Goal: Transaction & Acquisition: Obtain resource

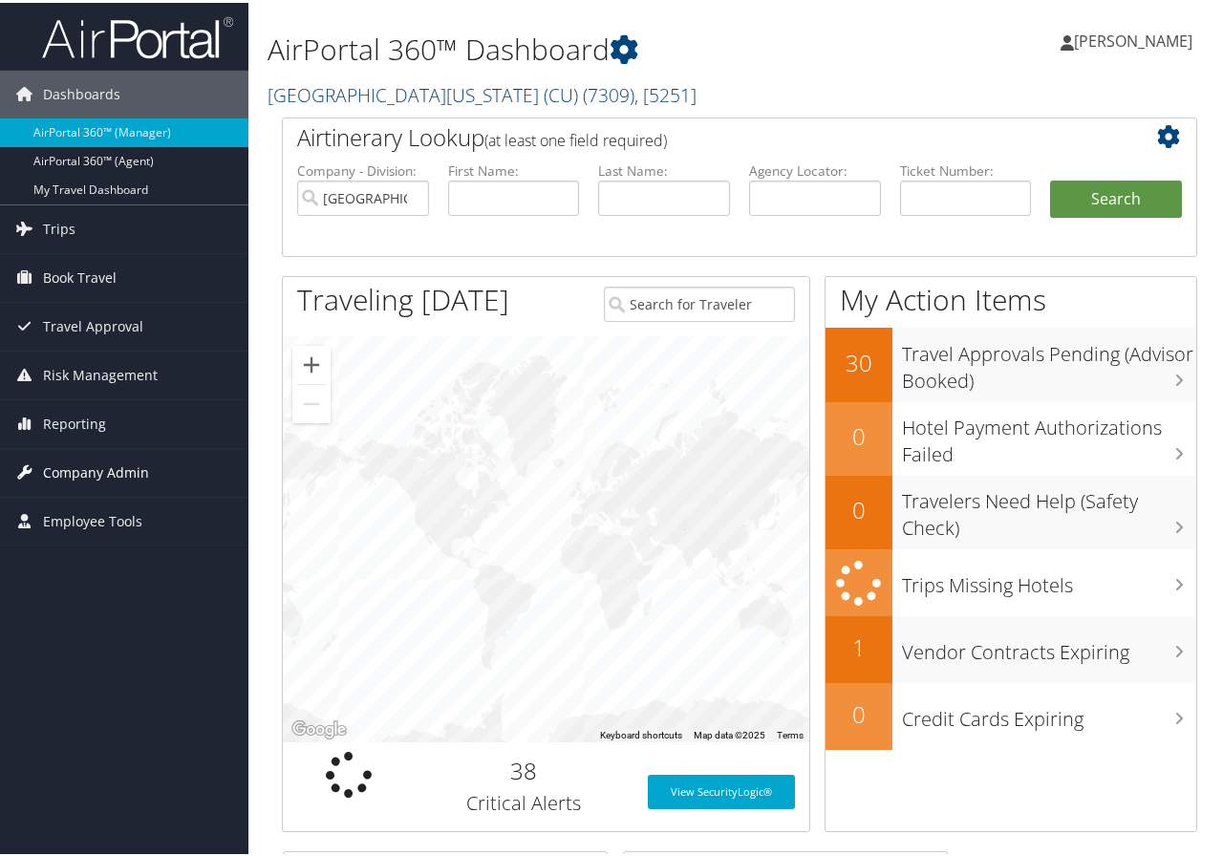
click at [97, 460] on span "Company Admin" at bounding box center [96, 470] width 106 height 48
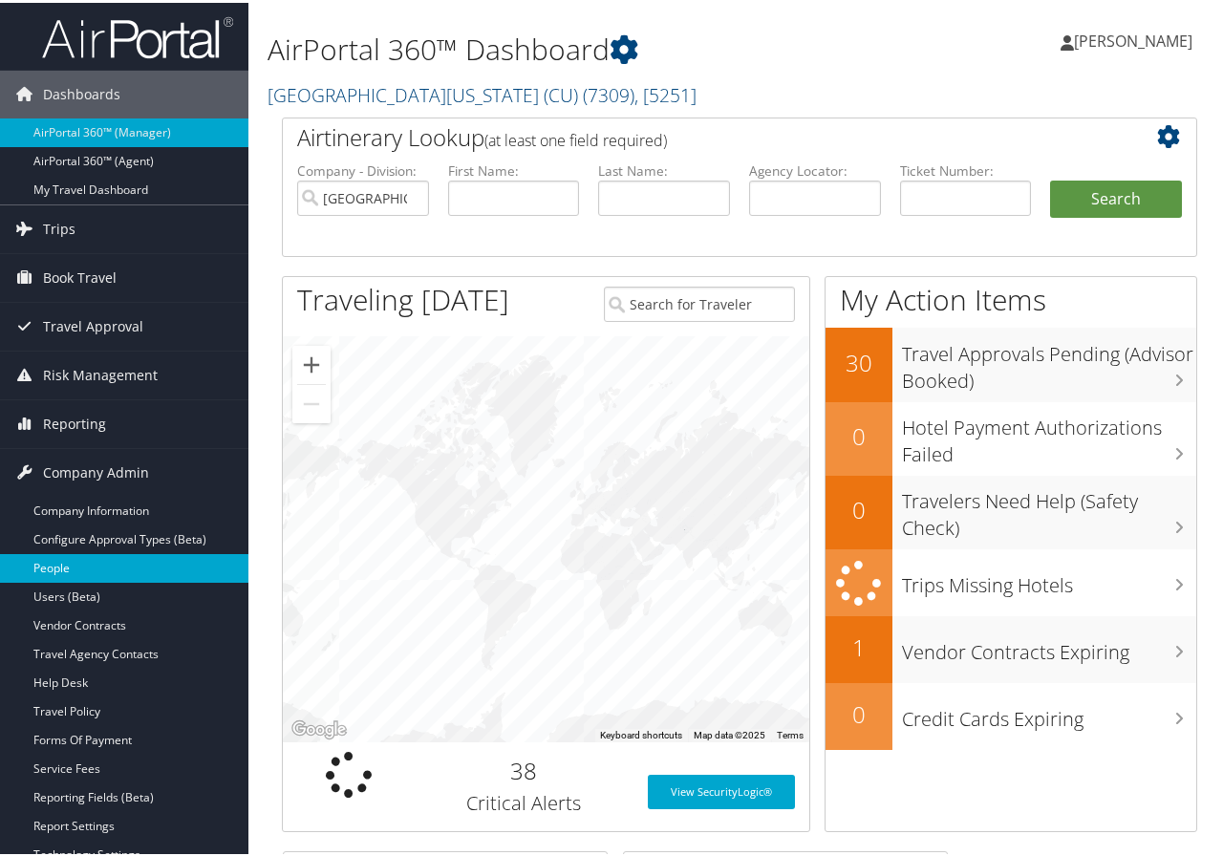
click at [55, 563] on link "People" at bounding box center [124, 565] width 248 height 29
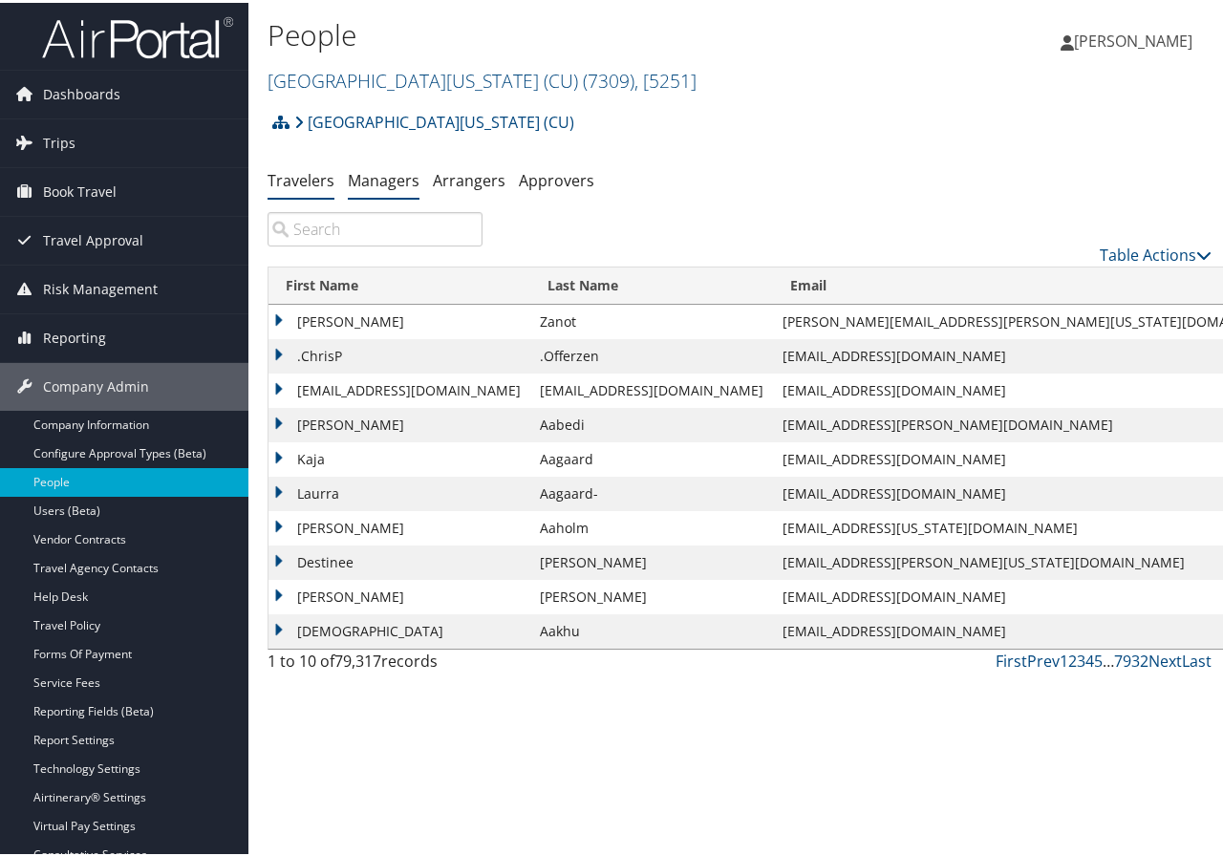
click at [386, 176] on link "Managers" at bounding box center [384, 177] width 72 height 21
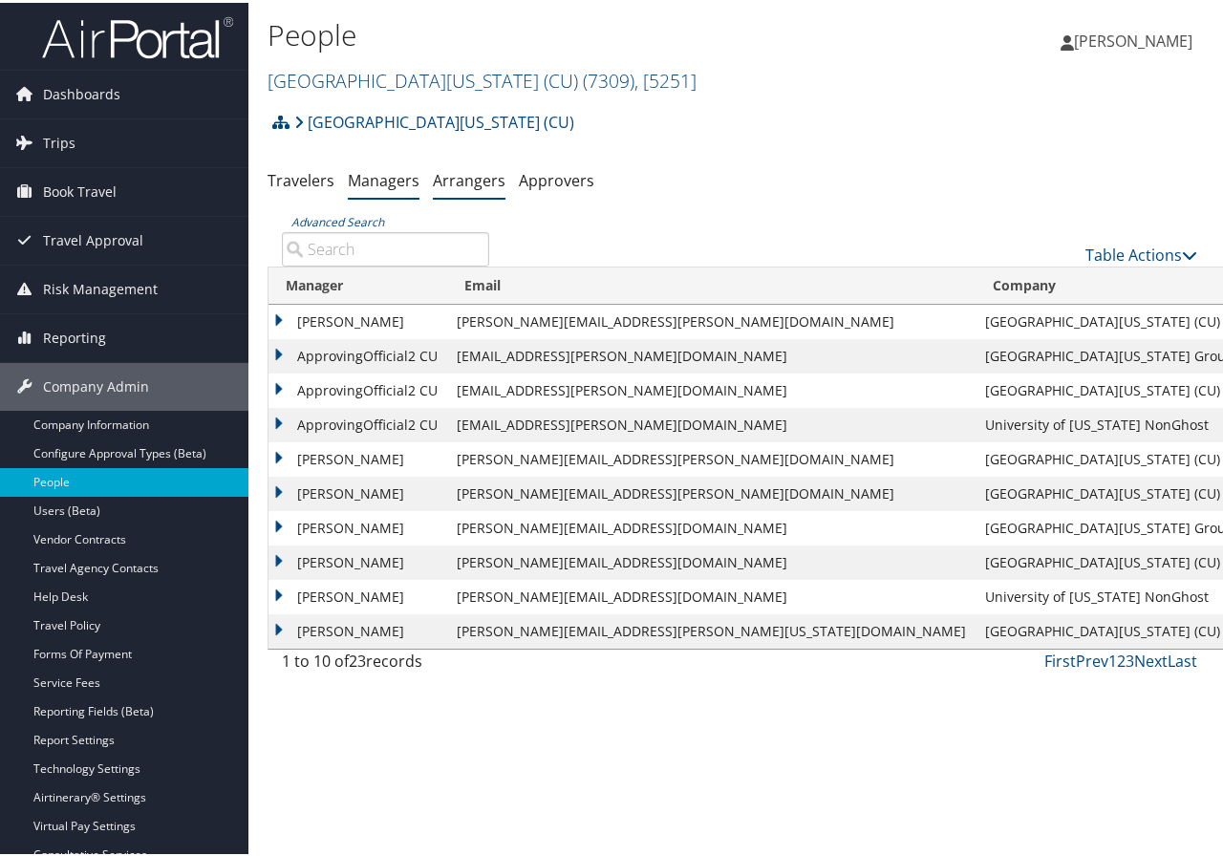
click at [449, 182] on link "Arrangers" at bounding box center [469, 177] width 73 height 21
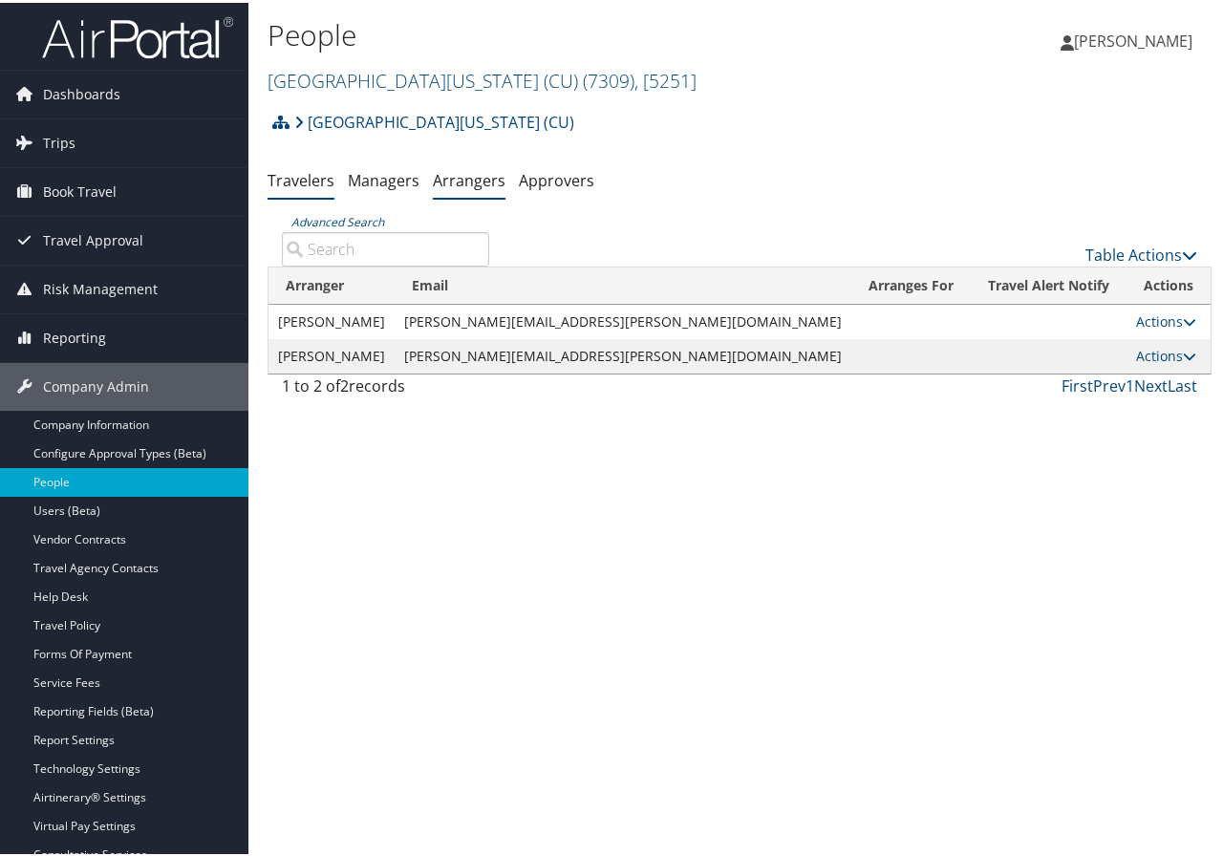
click at [296, 177] on link "Travelers" at bounding box center [300, 177] width 67 height 21
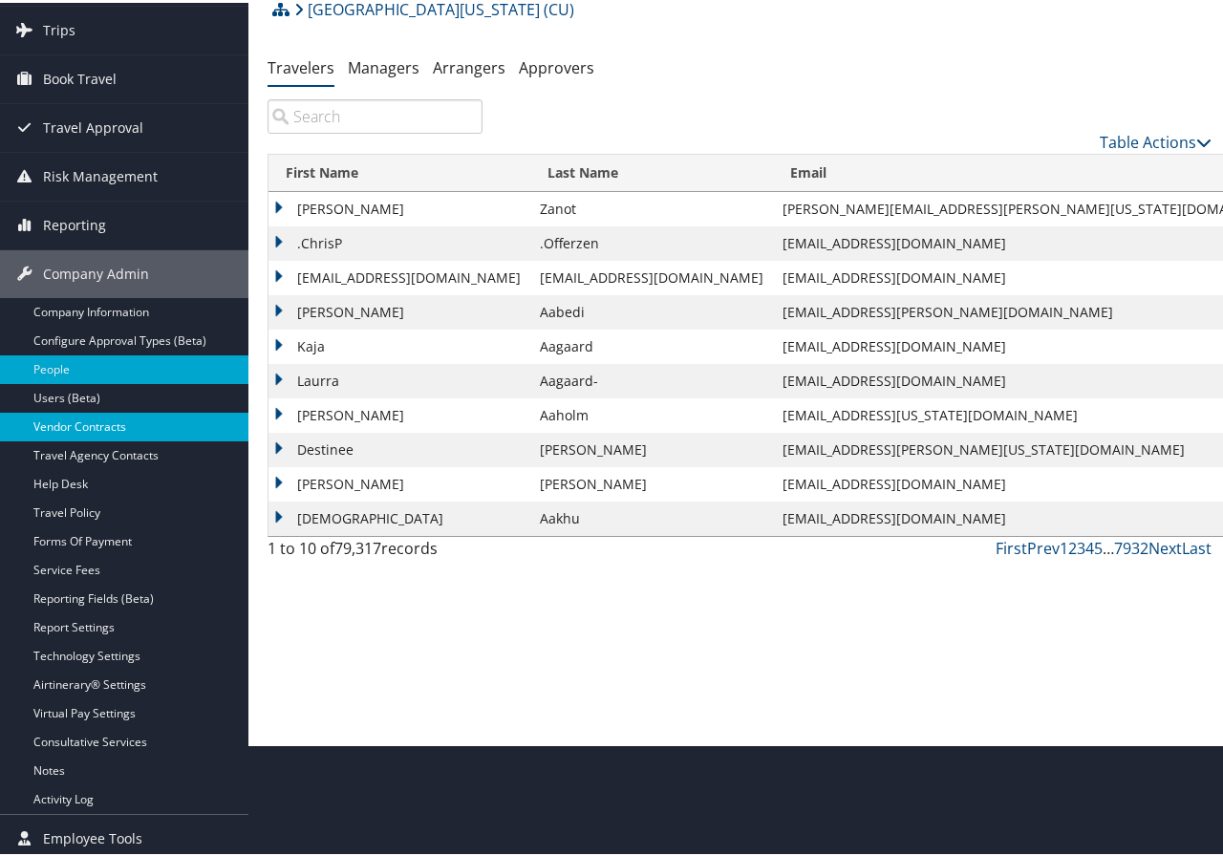
scroll to position [118, 0]
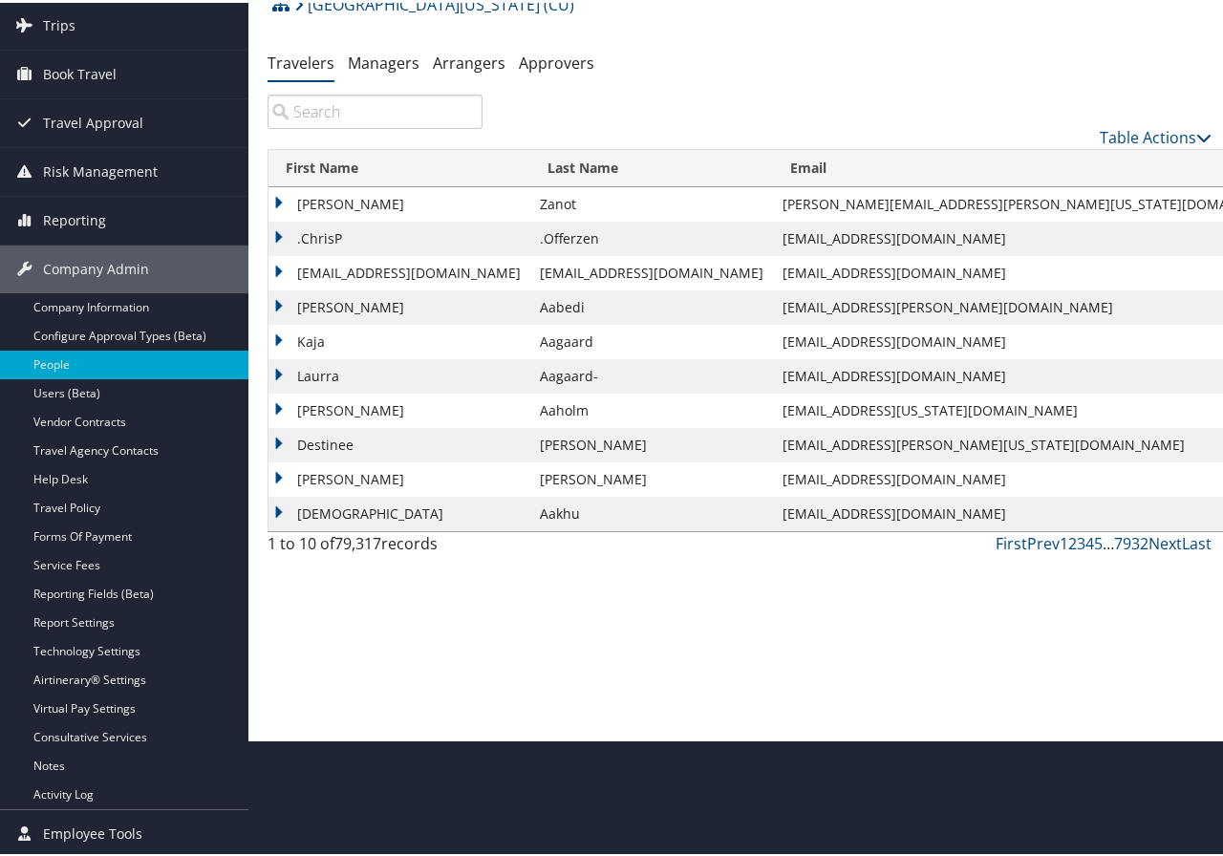
click at [1155, 618] on div "People University of Colorado (CU) ( 7309 ) , [ 5251 ] University of Colorado (…" at bounding box center [739, 310] width 982 height 856
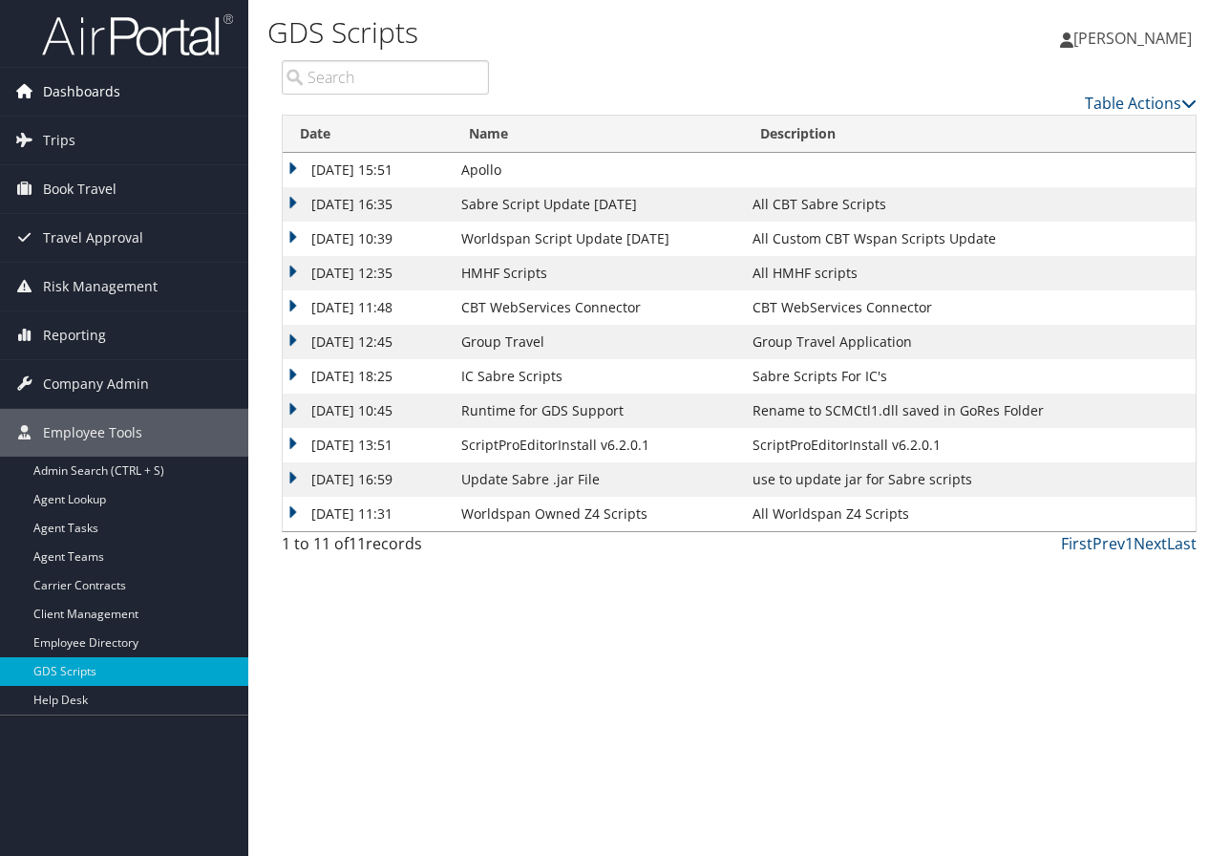
click at [84, 85] on span "Dashboards" at bounding box center [81, 92] width 77 height 48
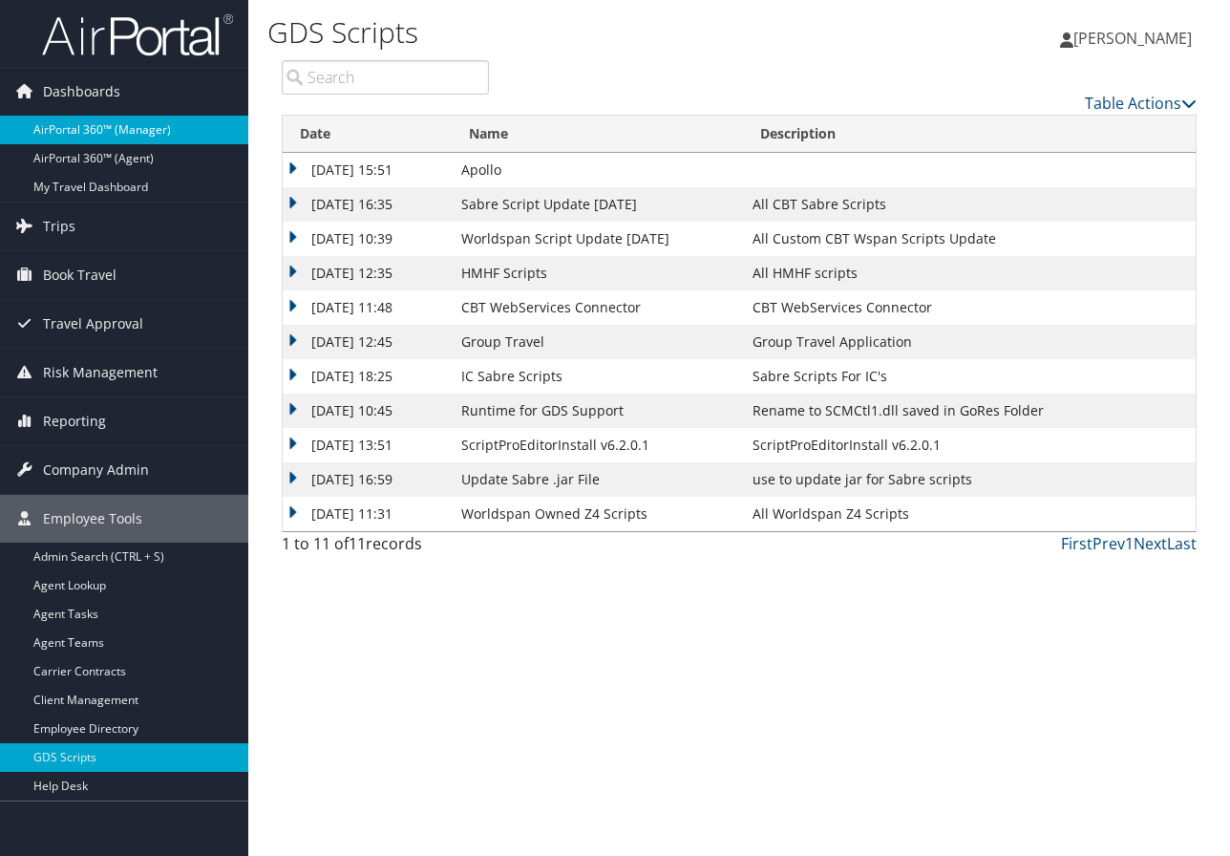
click at [91, 131] on link "AirPortal 360™ (Manager)" at bounding box center [124, 130] width 248 height 29
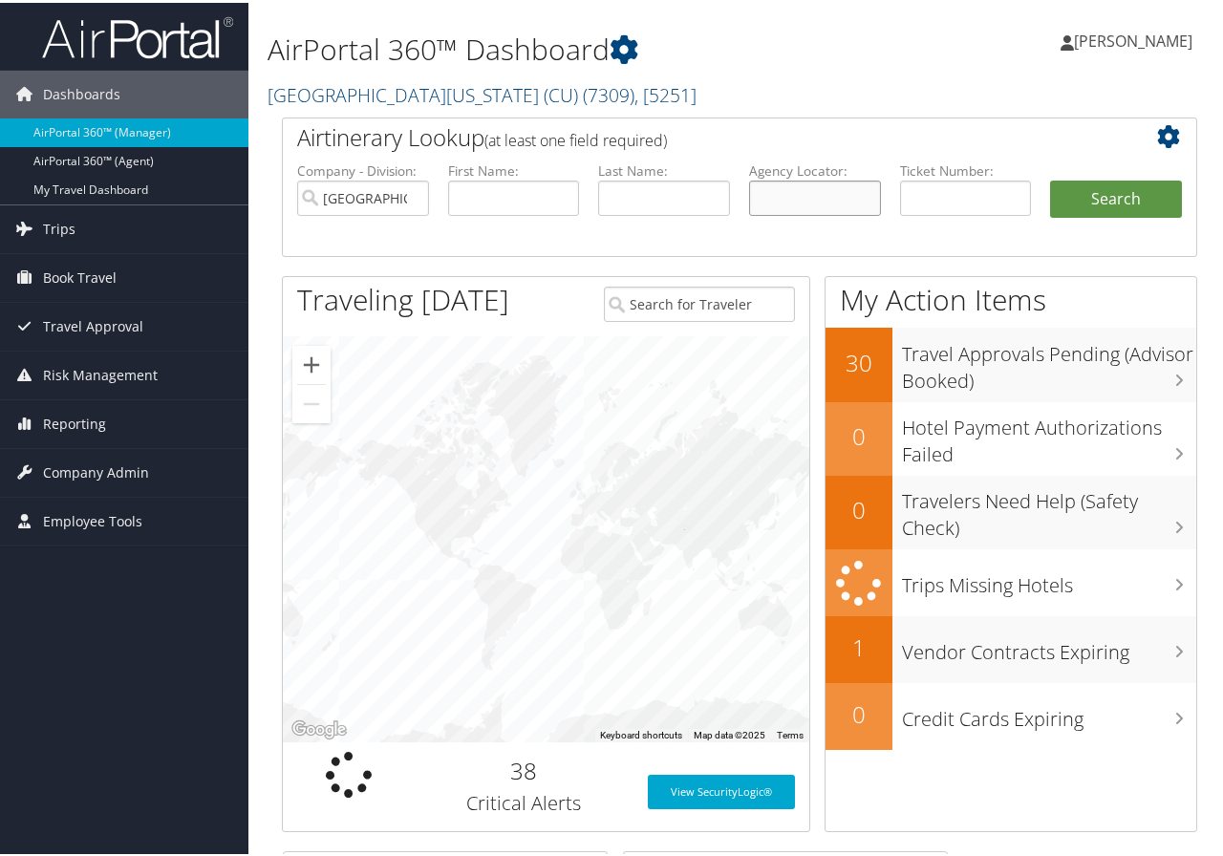
click at [776, 198] on input "text" at bounding box center [815, 195] width 132 height 35
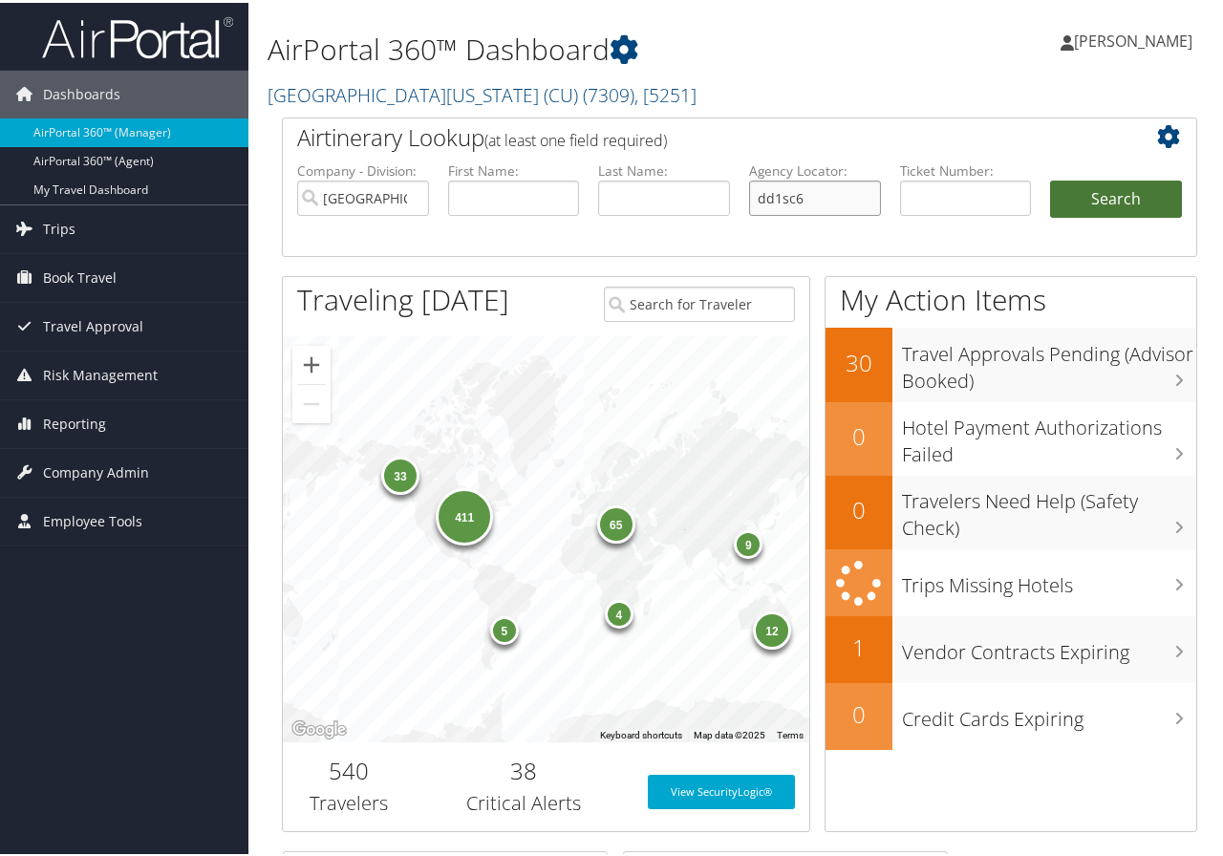
type input "dd1sc6"
click at [1091, 194] on button "Search" at bounding box center [1116, 197] width 132 height 38
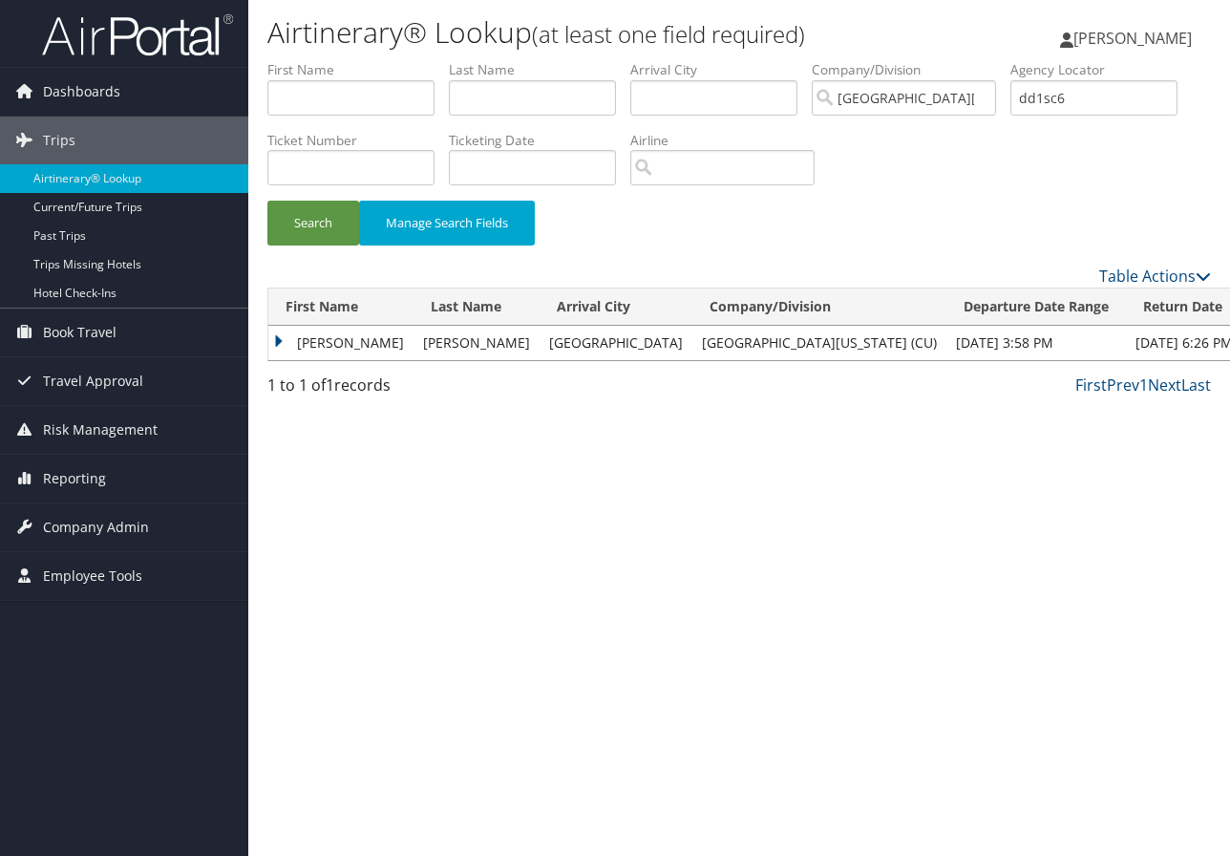
click at [317, 344] on td "[PERSON_NAME]" at bounding box center [340, 343] width 145 height 34
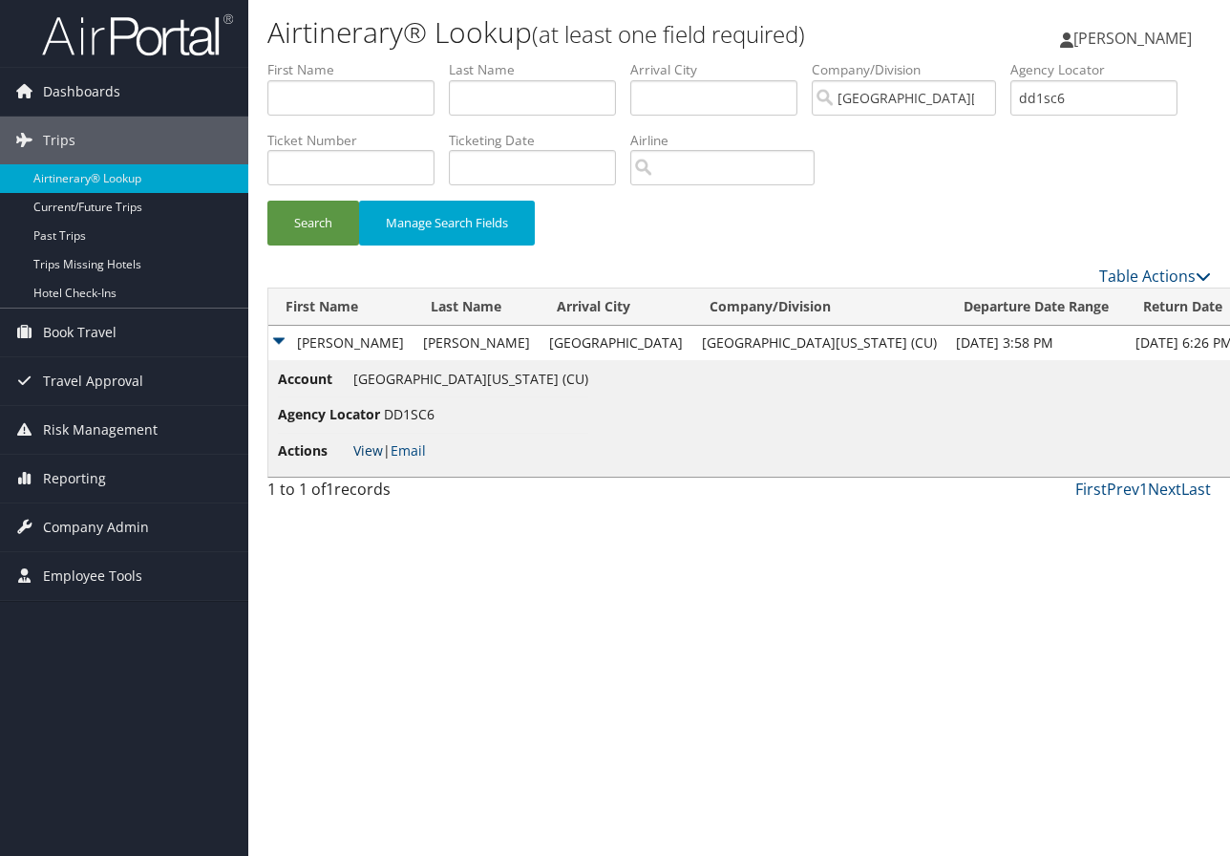
click at [371, 446] on link "View" at bounding box center [368, 450] width 30 height 18
click at [1155, 564] on div "Airtinerary® Lookup (at least one field required) Marie Larsen Marie Larsen My …" at bounding box center [739, 428] width 982 height 856
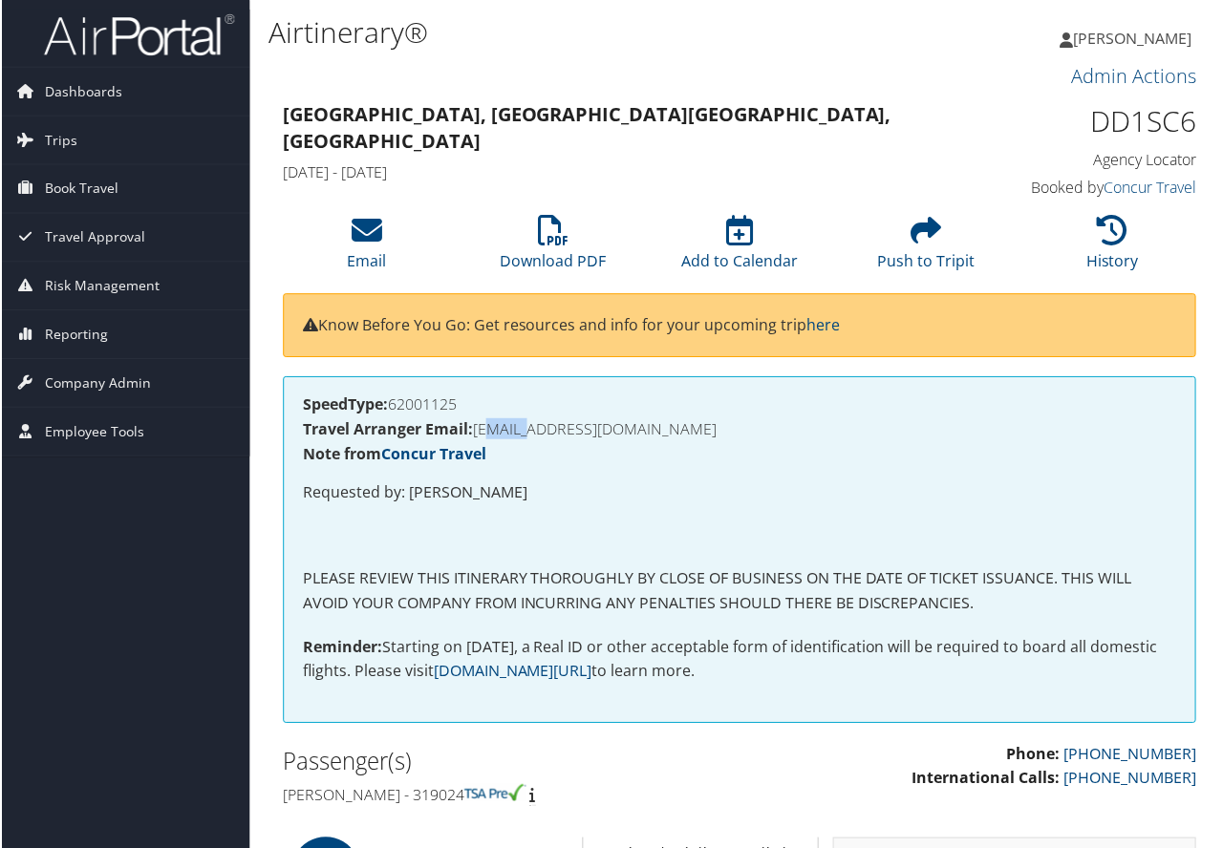
drag, startPoint x: 480, startPoint y: 431, endPoint x: 529, endPoint y: 438, distance: 50.1
click at [529, 438] on h4 "Travel Arranger Email: [EMAIL_ADDRESS][DOMAIN_NAME]" at bounding box center [739, 429] width 875 height 15
drag, startPoint x: 475, startPoint y: 434, endPoint x: 708, endPoint y: 431, distance: 233.1
click at [708, 431] on h4 "Travel Arranger Email: [EMAIL_ADDRESS][DOMAIN_NAME]" at bounding box center [739, 429] width 875 height 15
copy h4 "[EMAIL_ADDRESS][DOMAIN_NAME]"
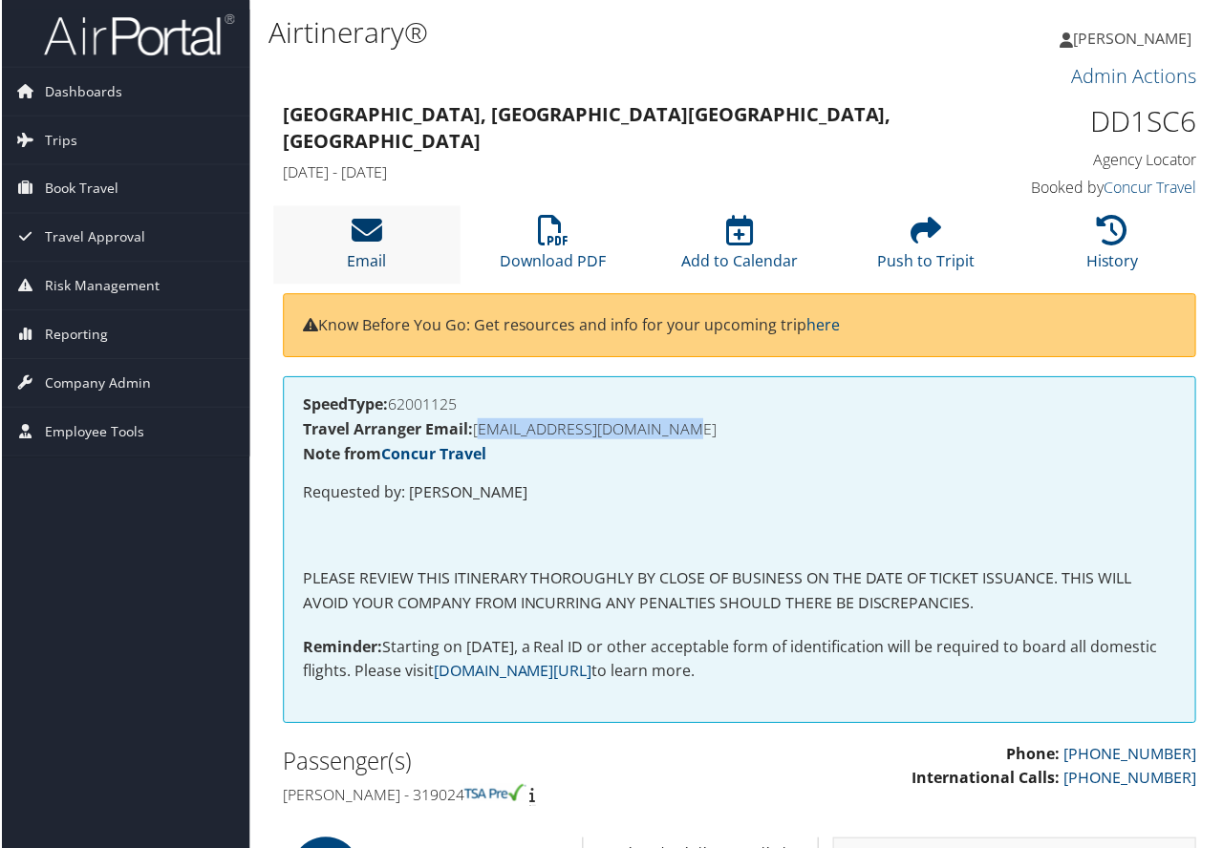
click at [361, 241] on icon at bounding box center [366, 231] width 31 height 31
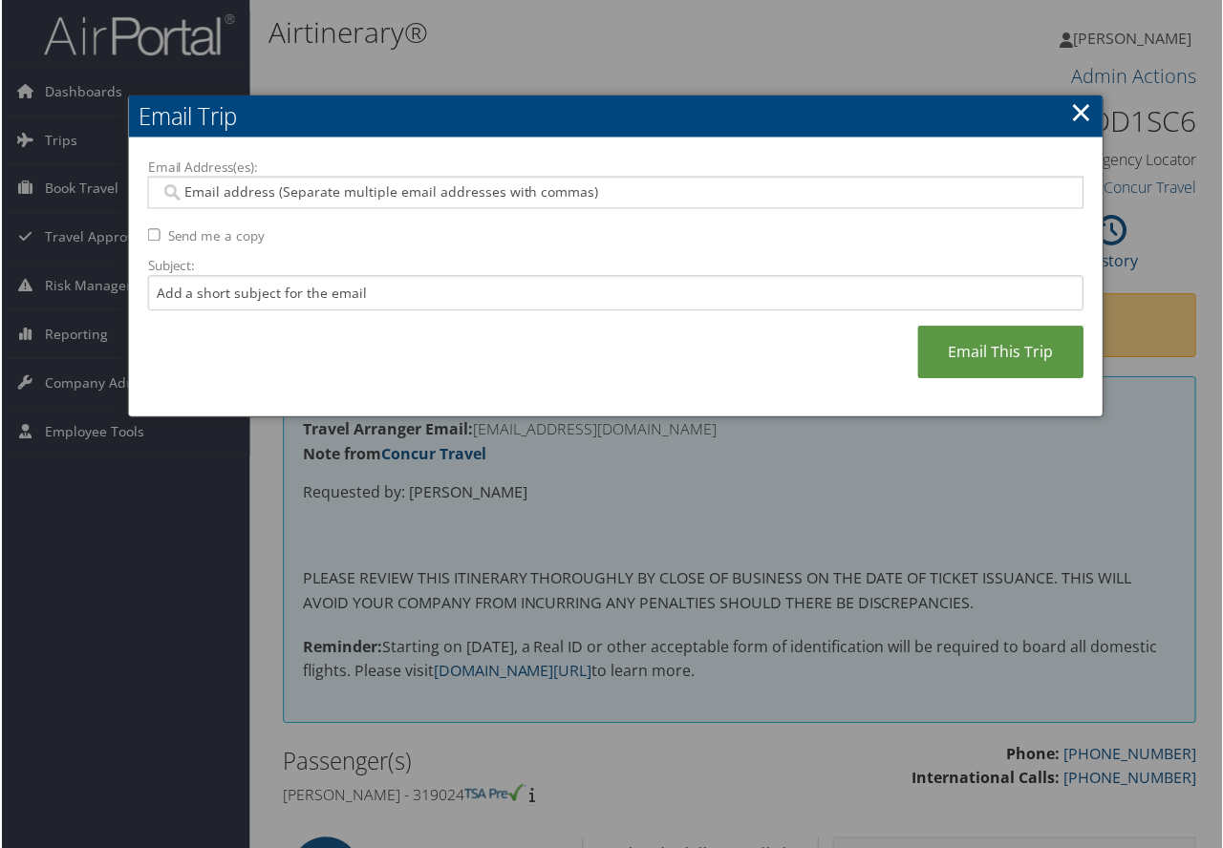
paste input "[EMAIL_ADDRESS][DOMAIN_NAME]"
type input "[EMAIL_ADDRESS][DOMAIN_NAME]"
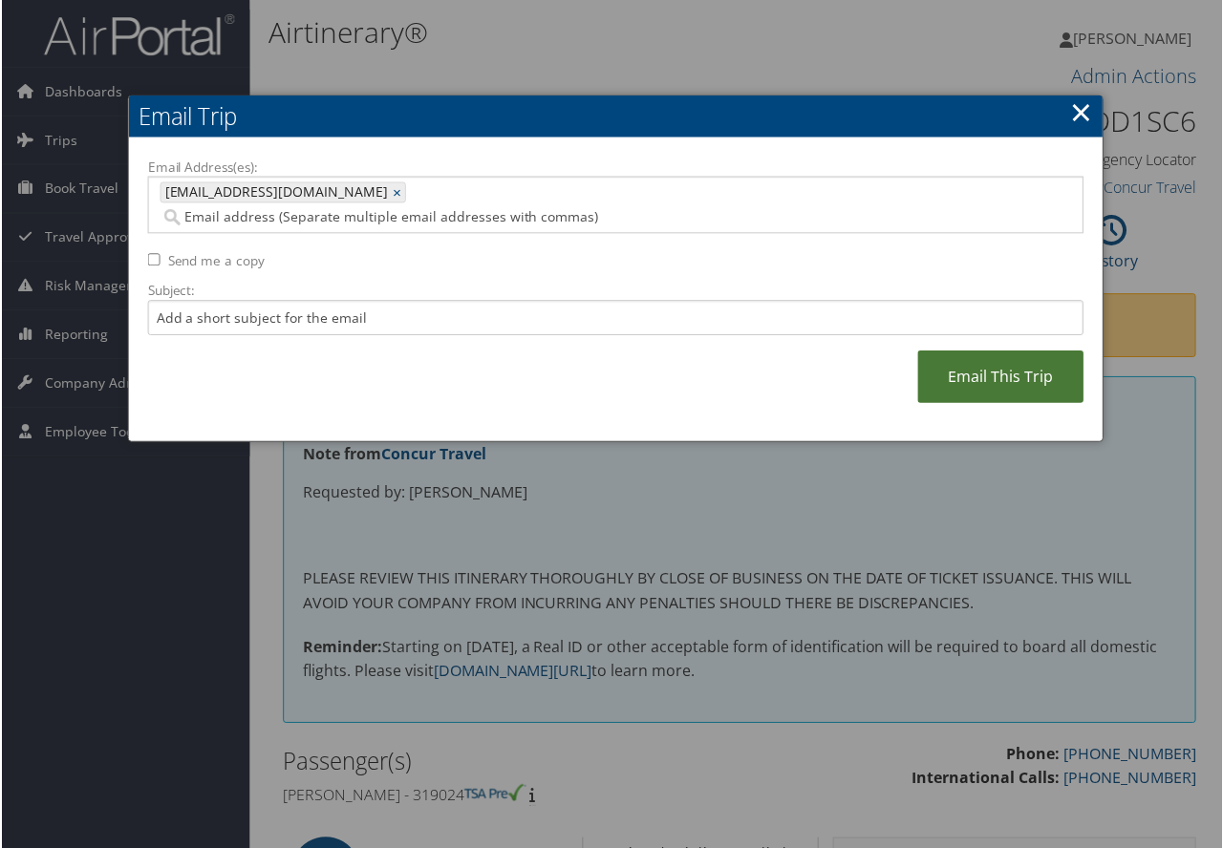
click at [980, 356] on link "Email This Trip" at bounding box center [1001, 378] width 166 height 53
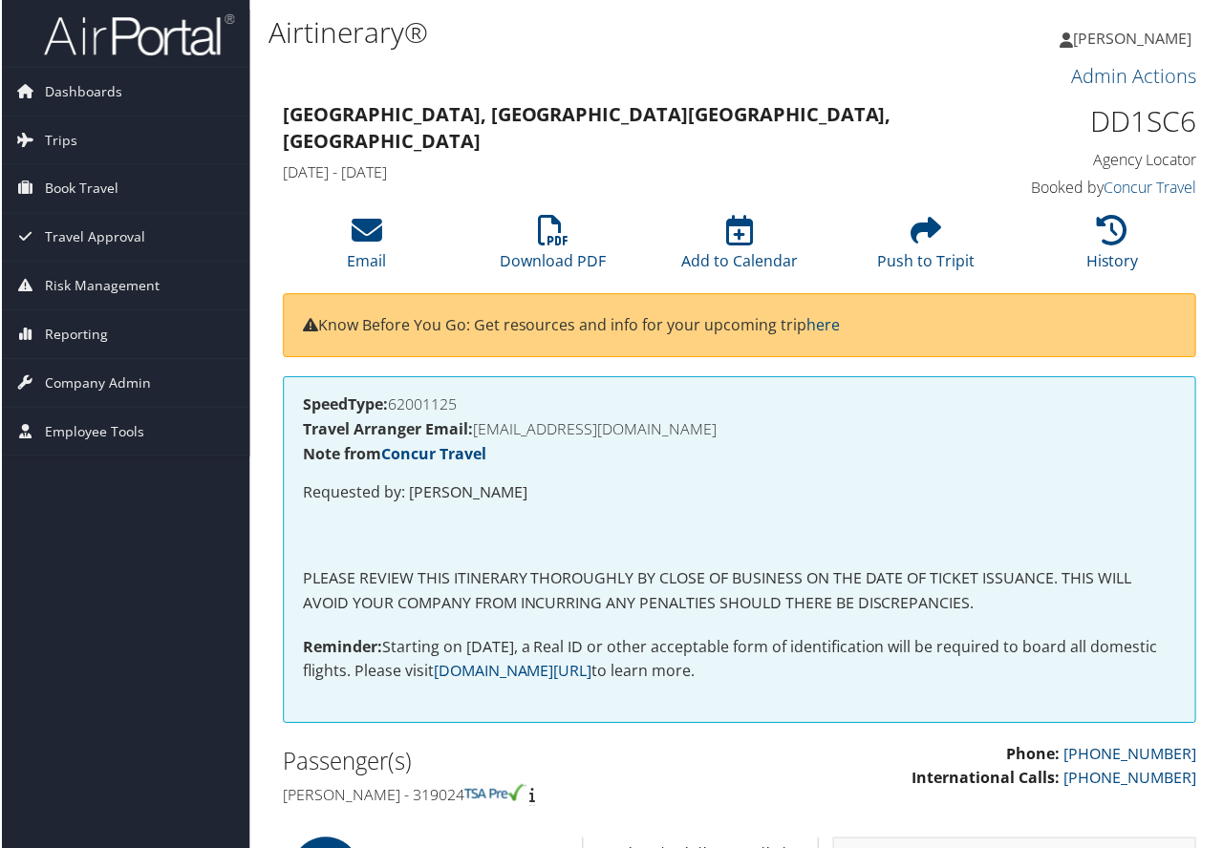
click at [1152, 815] on div "Phone: [PHONE_NUMBER] International Calls: [PHONE_NUMBER] Passenger(s) [PERSON_…" at bounding box center [739, 780] width 944 height 72
